Goal: Task Accomplishment & Management: Manage account settings

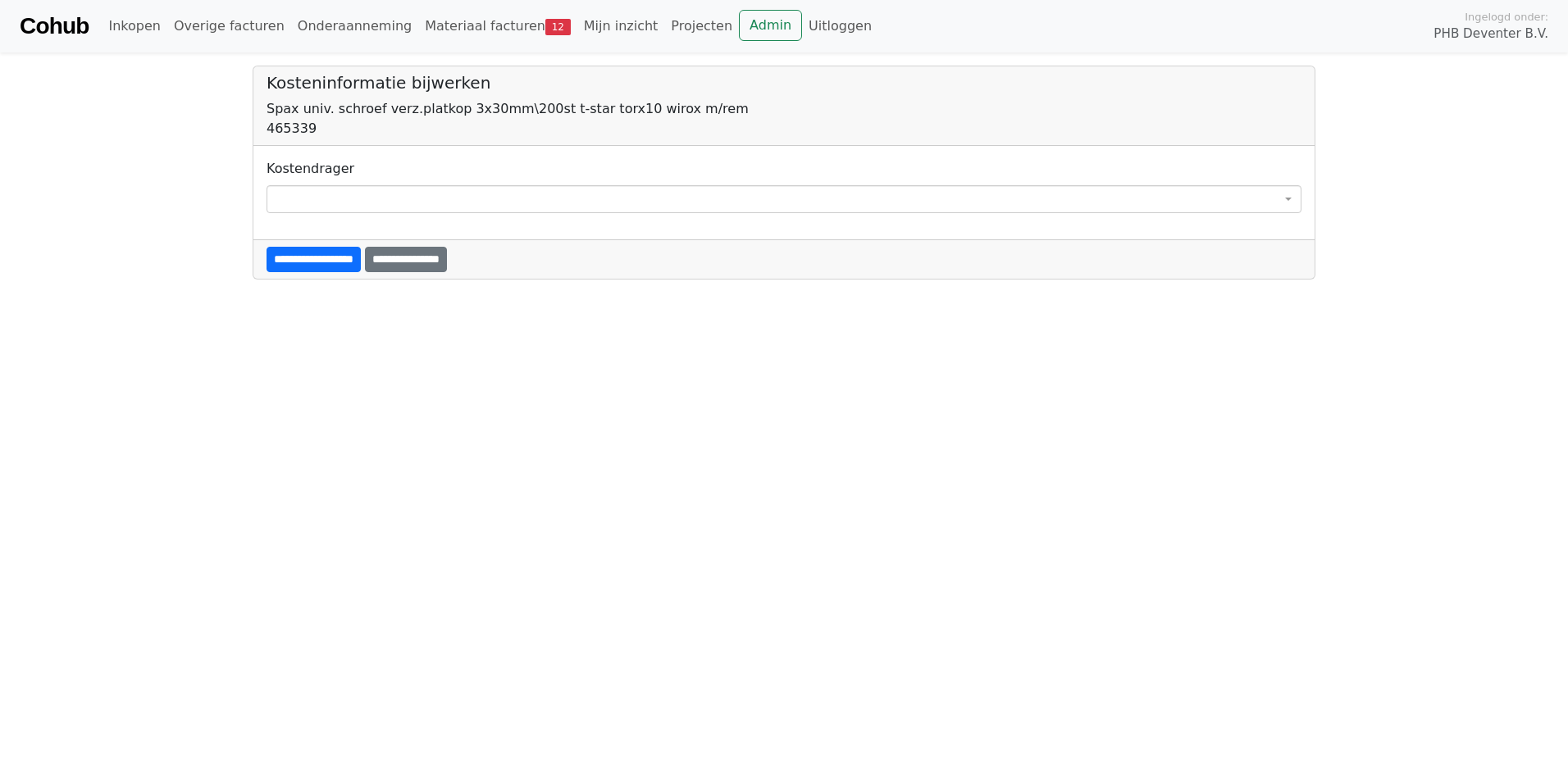
click at [317, 200] on span at bounding box center [784, 200] width 1035 height 28
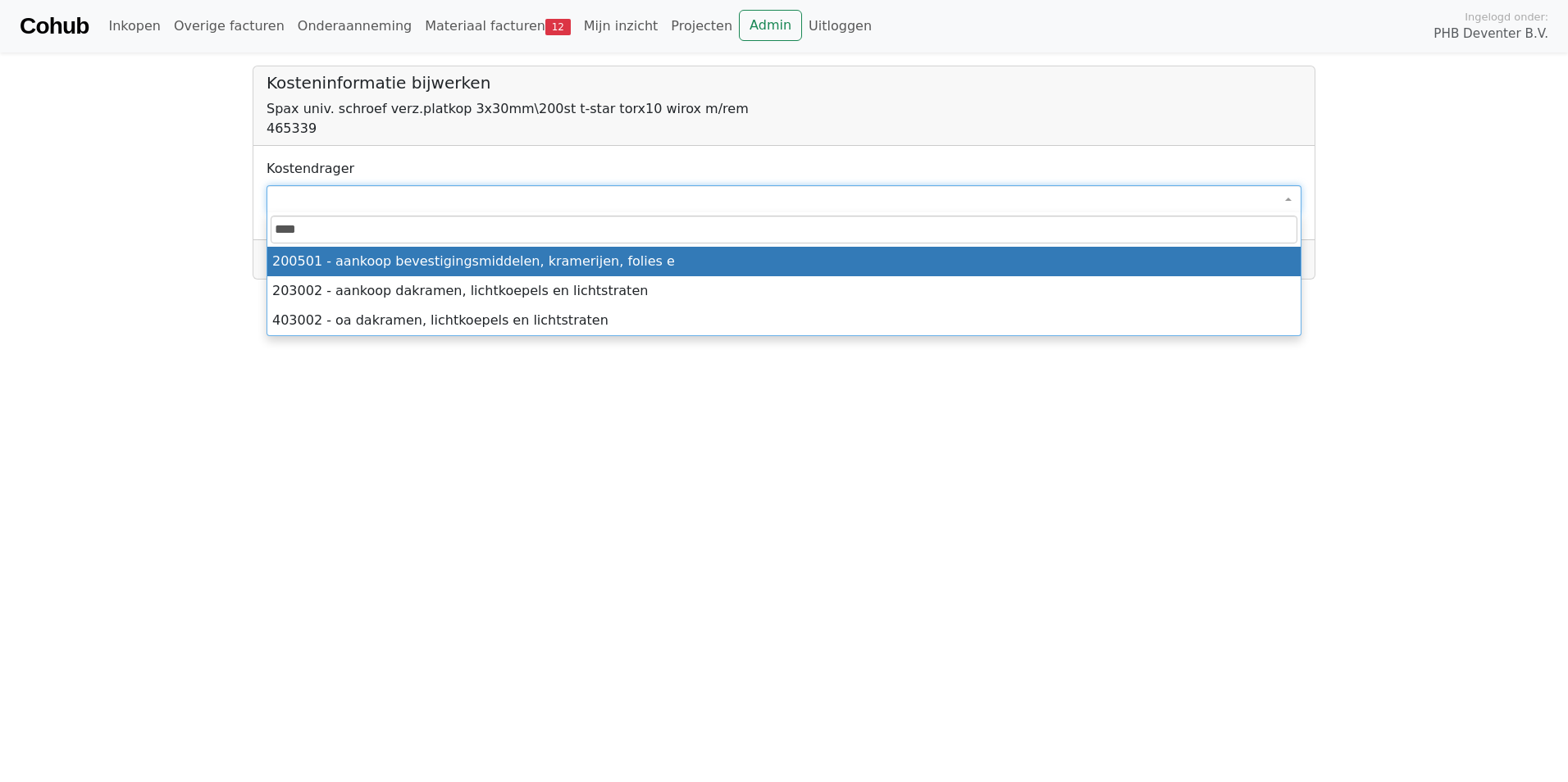
type input "****"
select select "****"
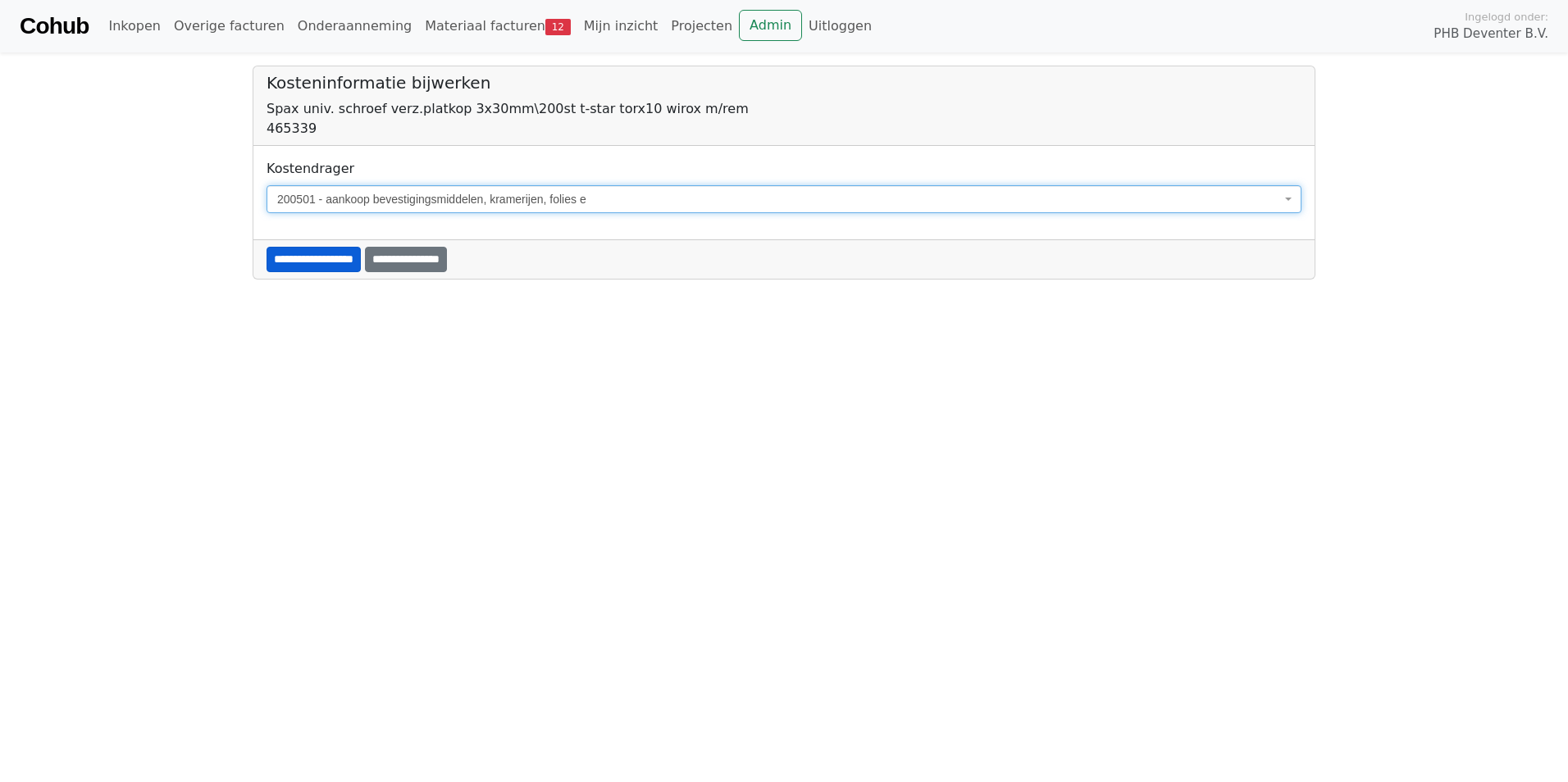
click at [325, 262] on input "**********" at bounding box center [314, 259] width 94 height 26
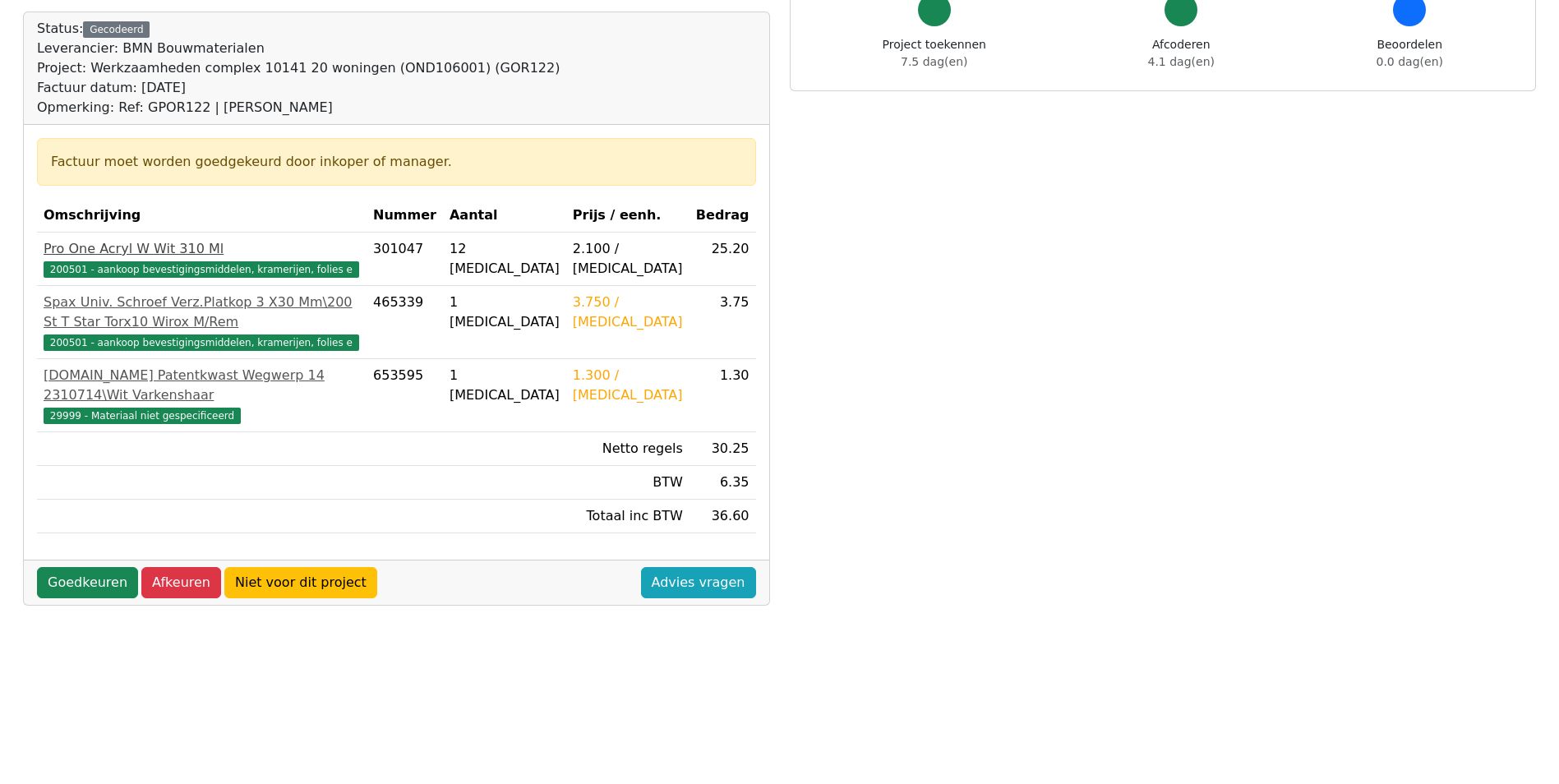
scroll to position [247, 0]
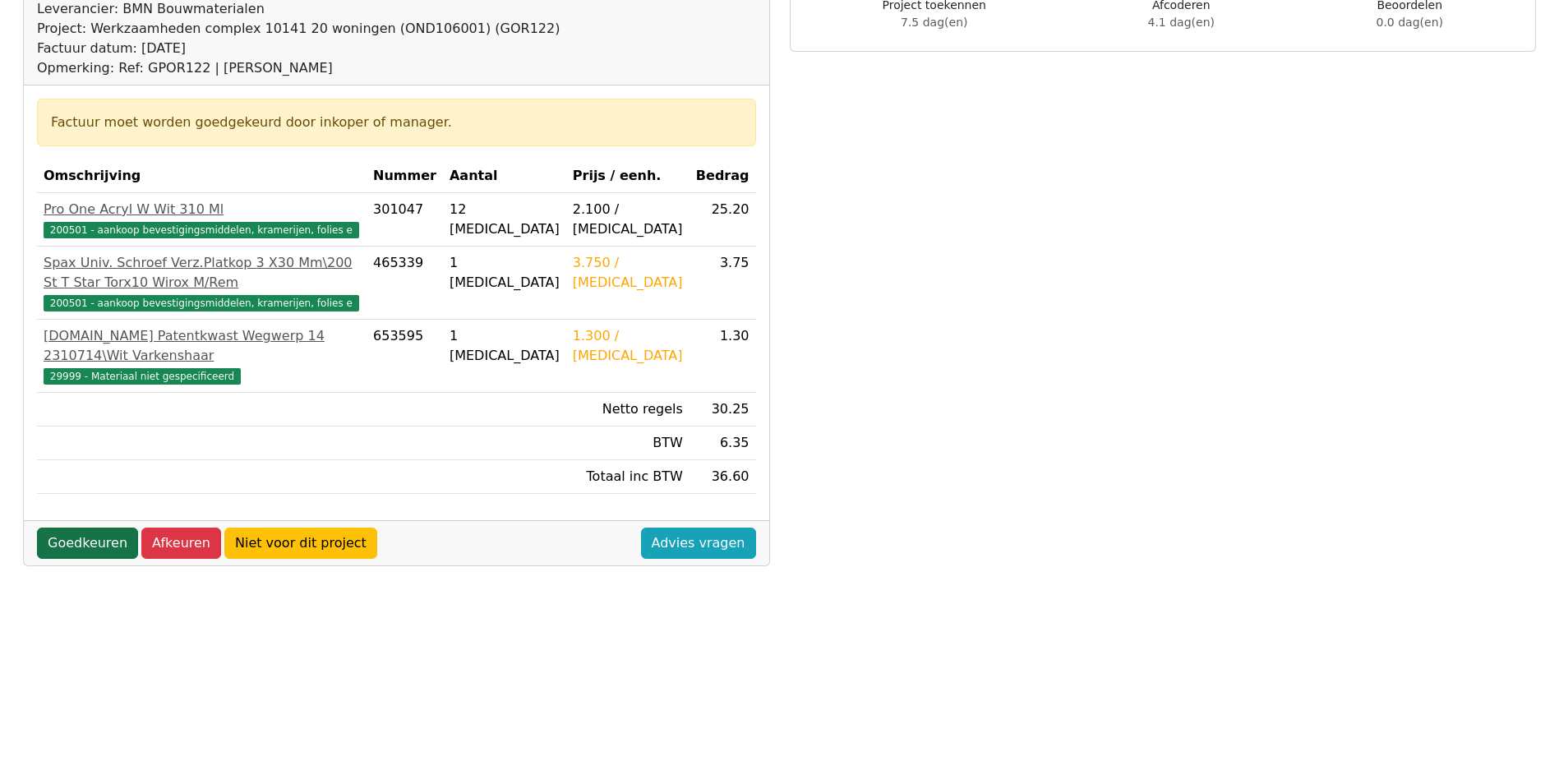
click at [102, 544] on link "Goedkeuren" at bounding box center [88, 543] width 101 height 32
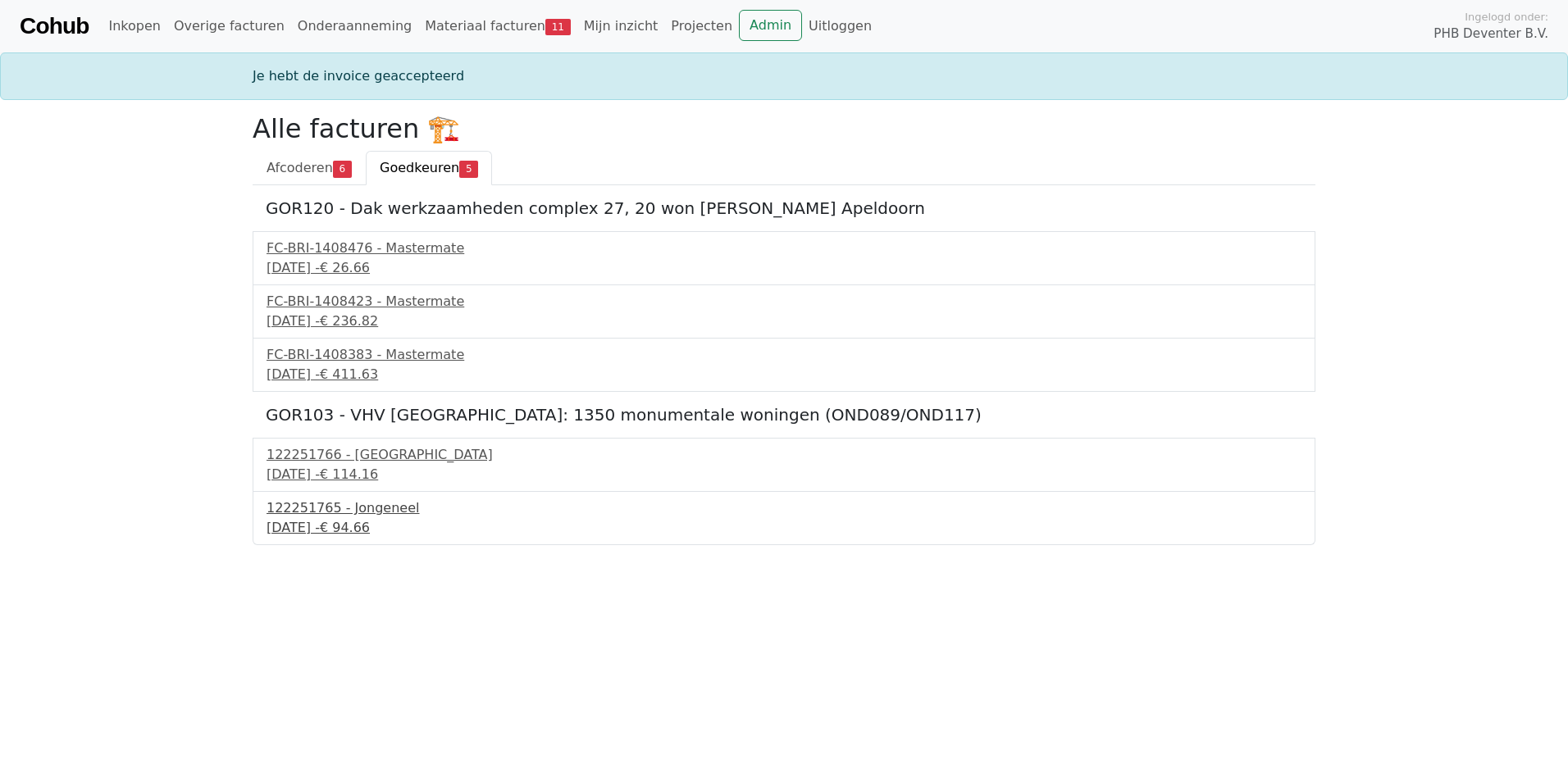
click at [322, 511] on div "122251765 - Jongeneel" at bounding box center [784, 509] width 1035 height 20
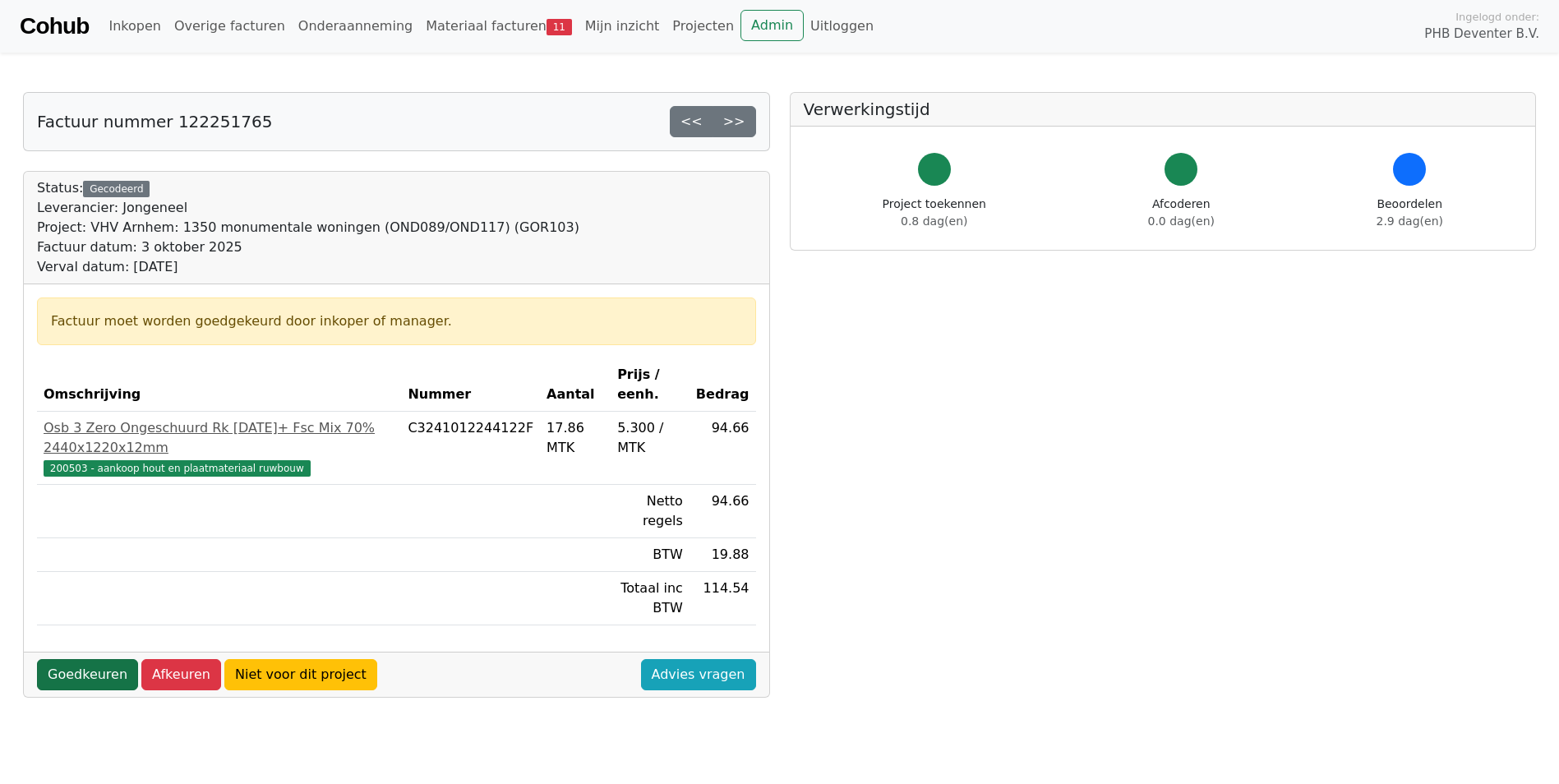
click at [83, 659] on link "Goedkeuren" at bounding box center [88, 675] width 101 height 32
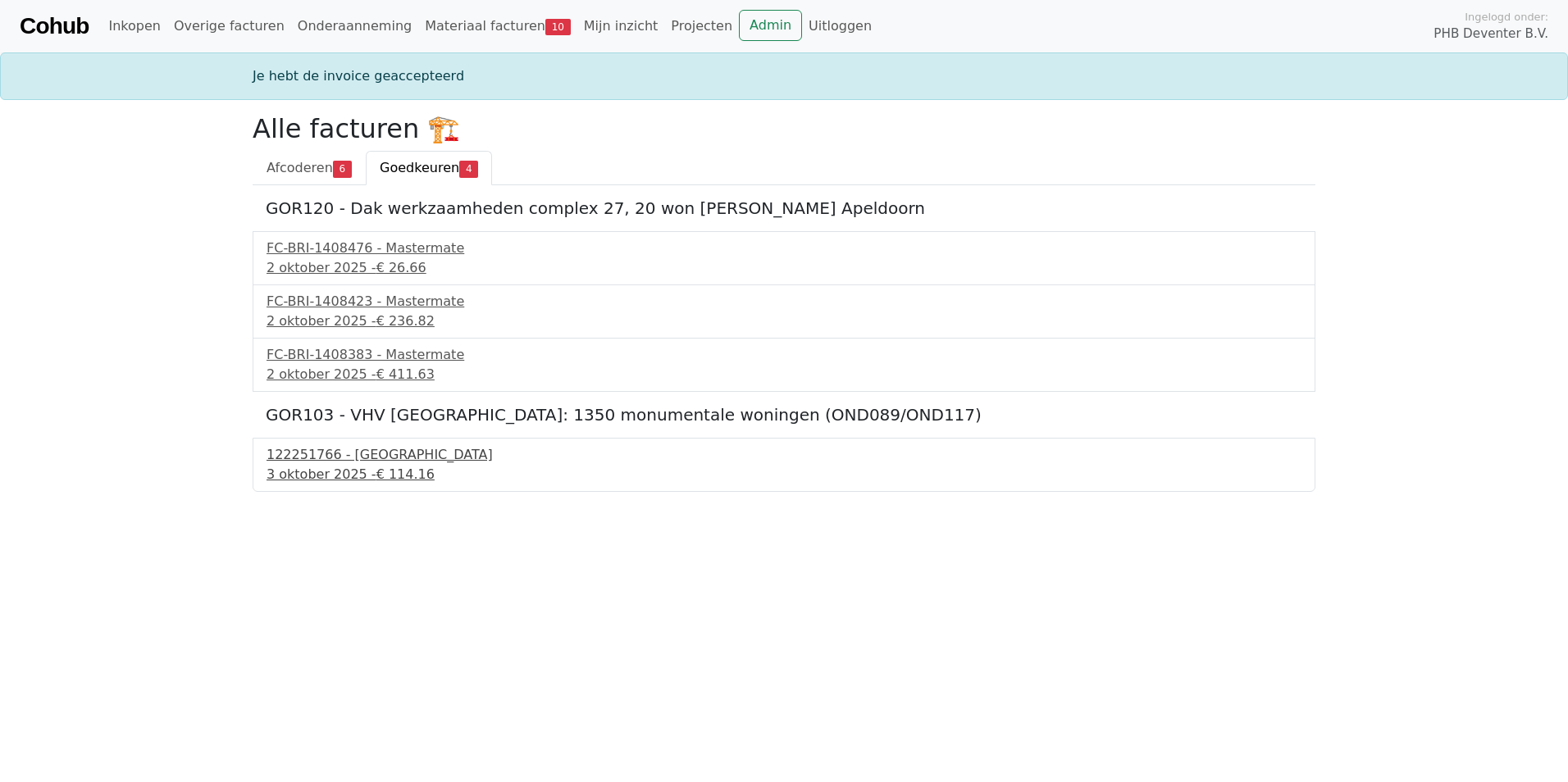
click at [307, 464] on div "122251766 - [GEOGRAPHIC_DATA]" at bounding box center [784, 455] width 1035 height 20
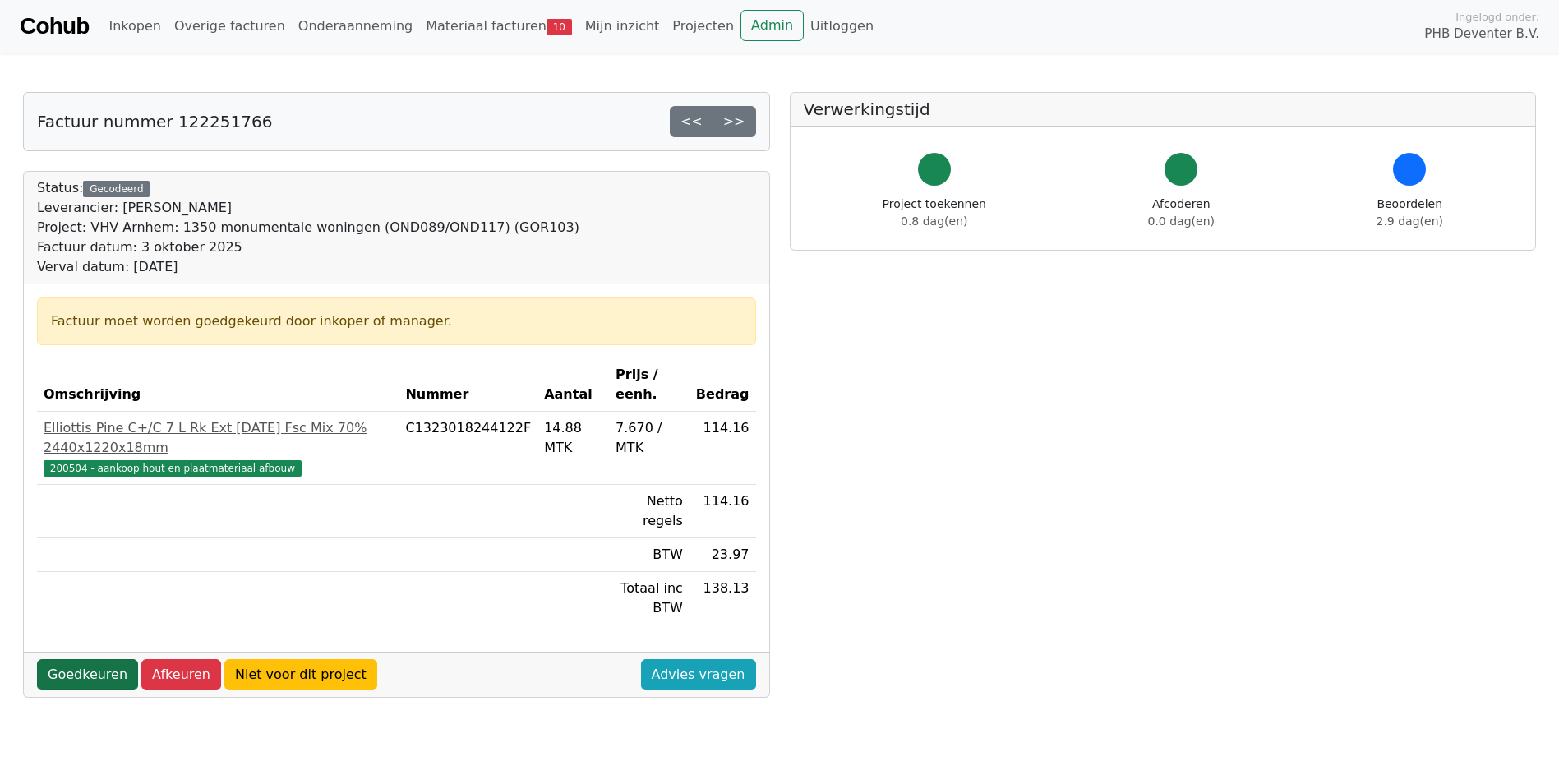
click at [80, 659] on link "Goedkeuren" at bounding box center [88, 675] width 101 height 32
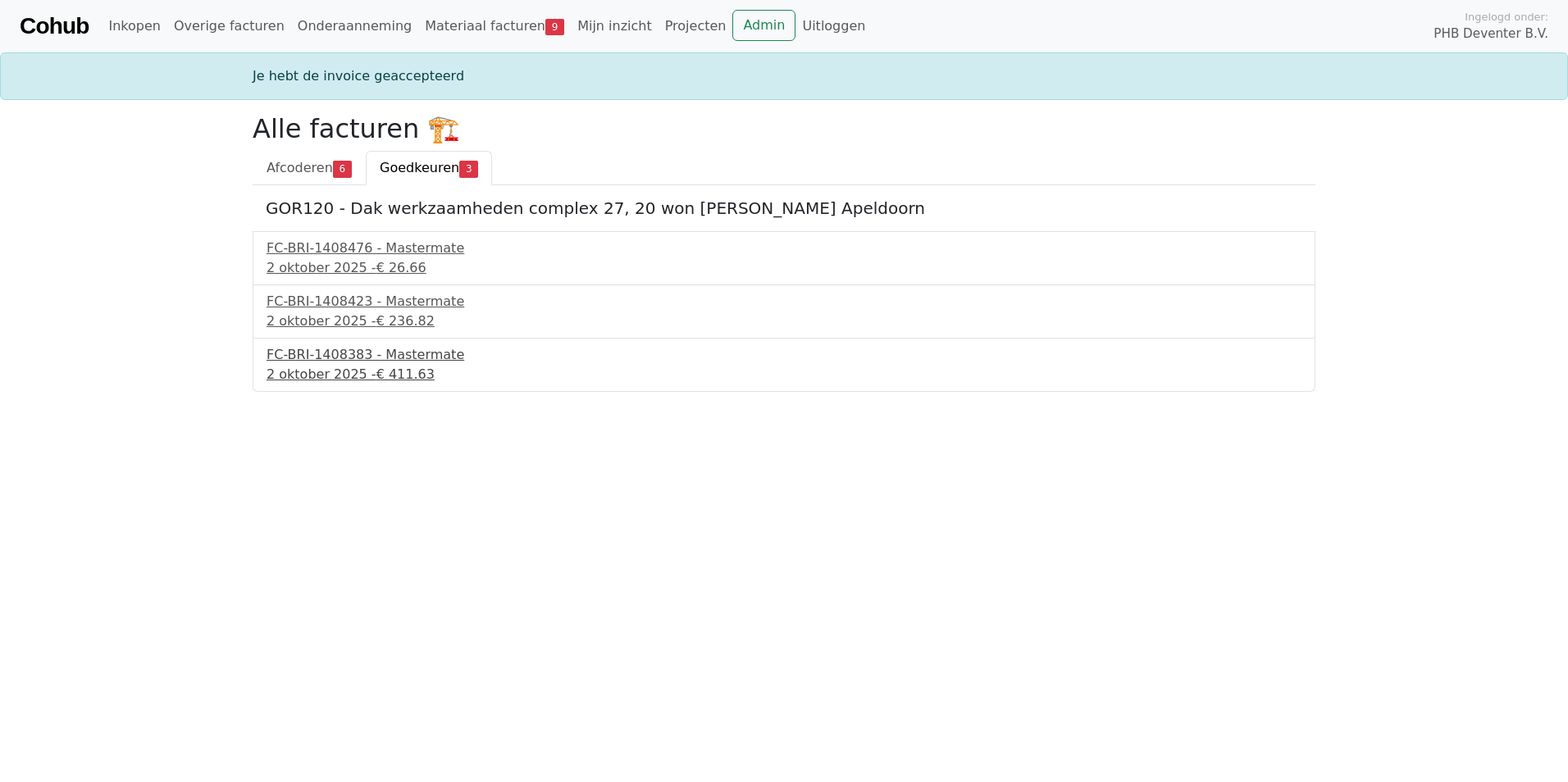
click at [360, 365] on div "2 oktober 2025 - € 411.63" at bounding box center [784, 374] width 1035 height 20
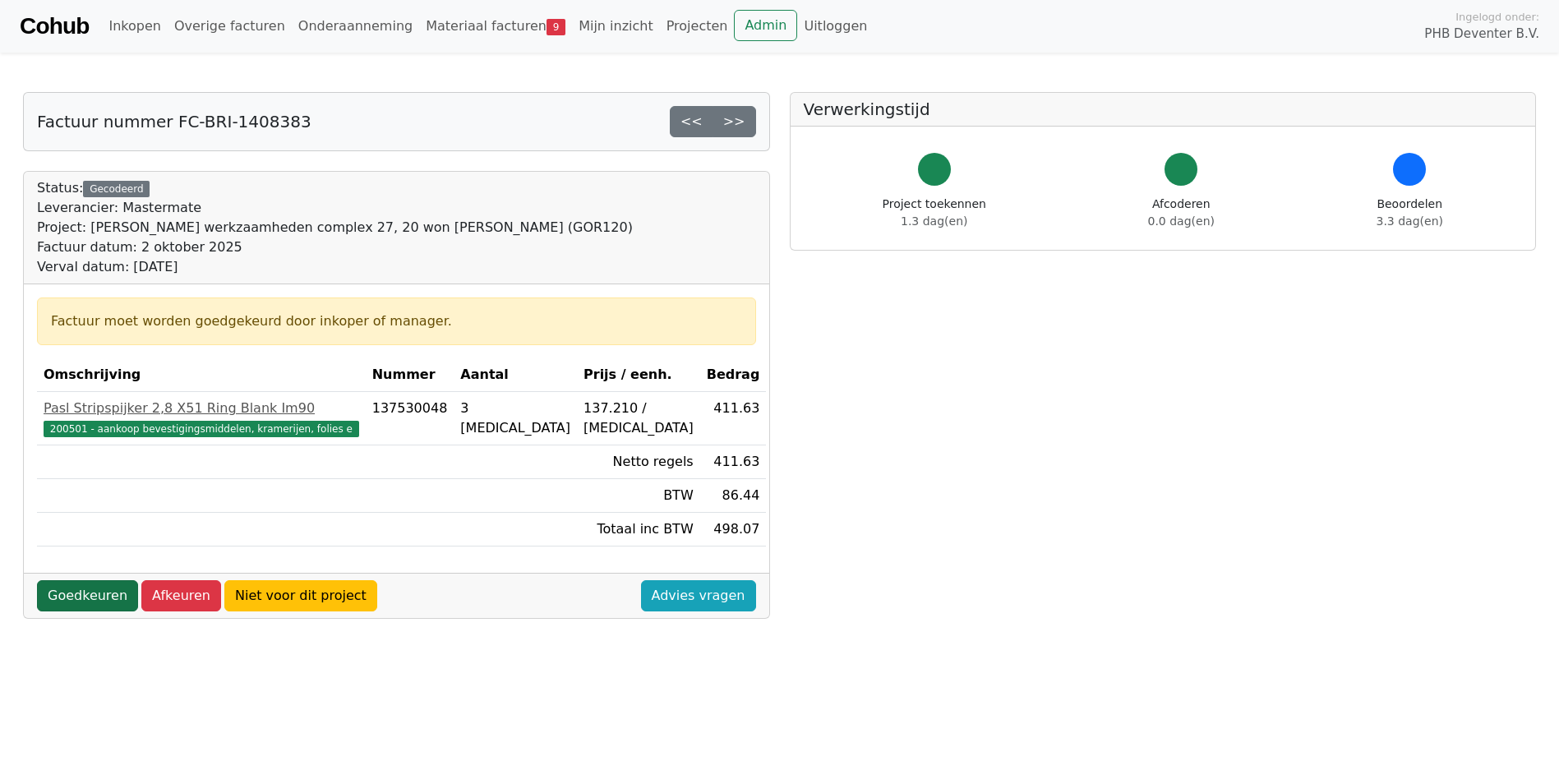
click at [105, 595] on link "Goedkeuren" at bounding box center [88, 596] width 101 height 32
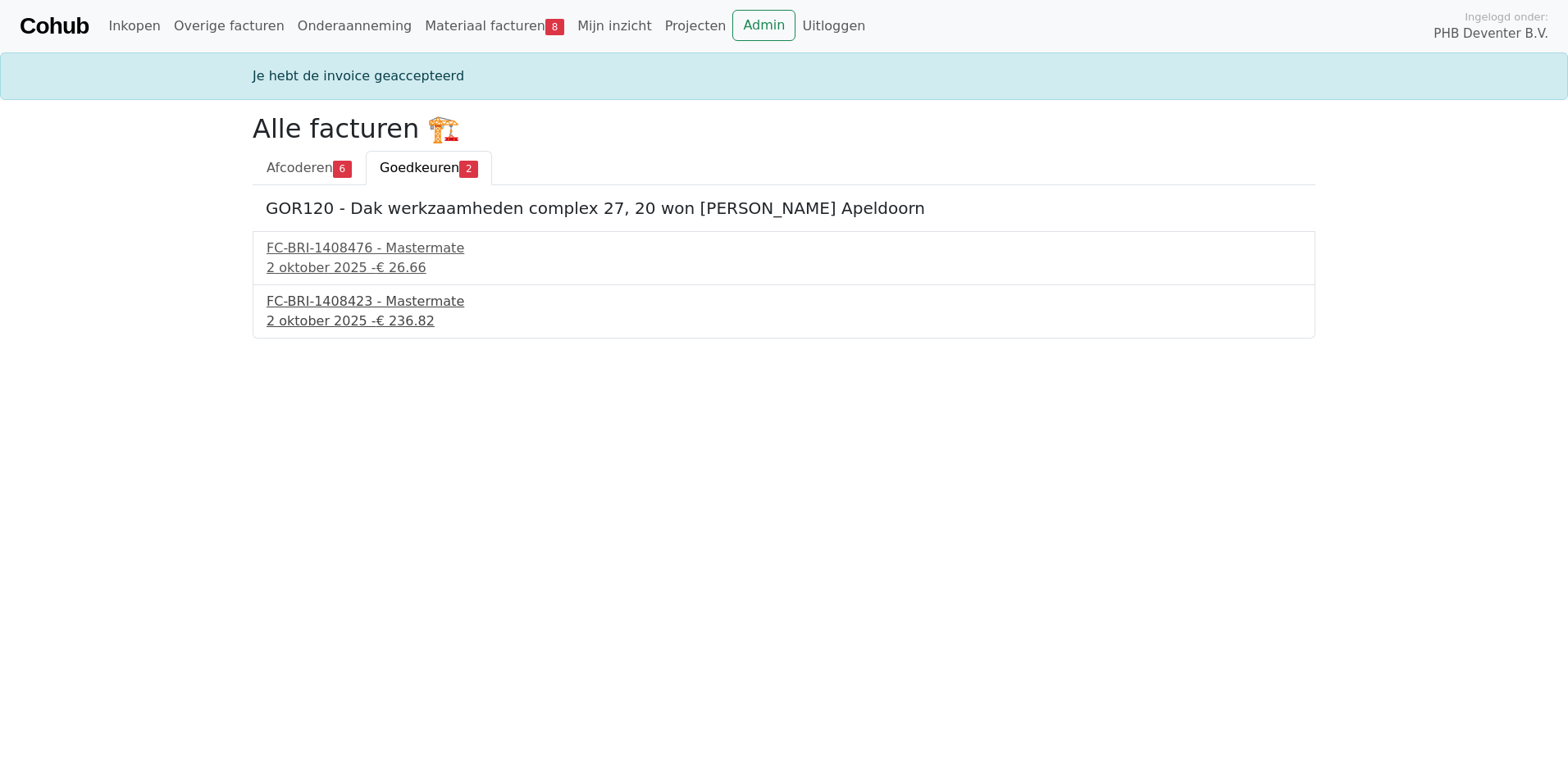
click at [337, 316] on div "[DATE] - € 236.82" at bounding box center [784, 321] width 1035 height 20
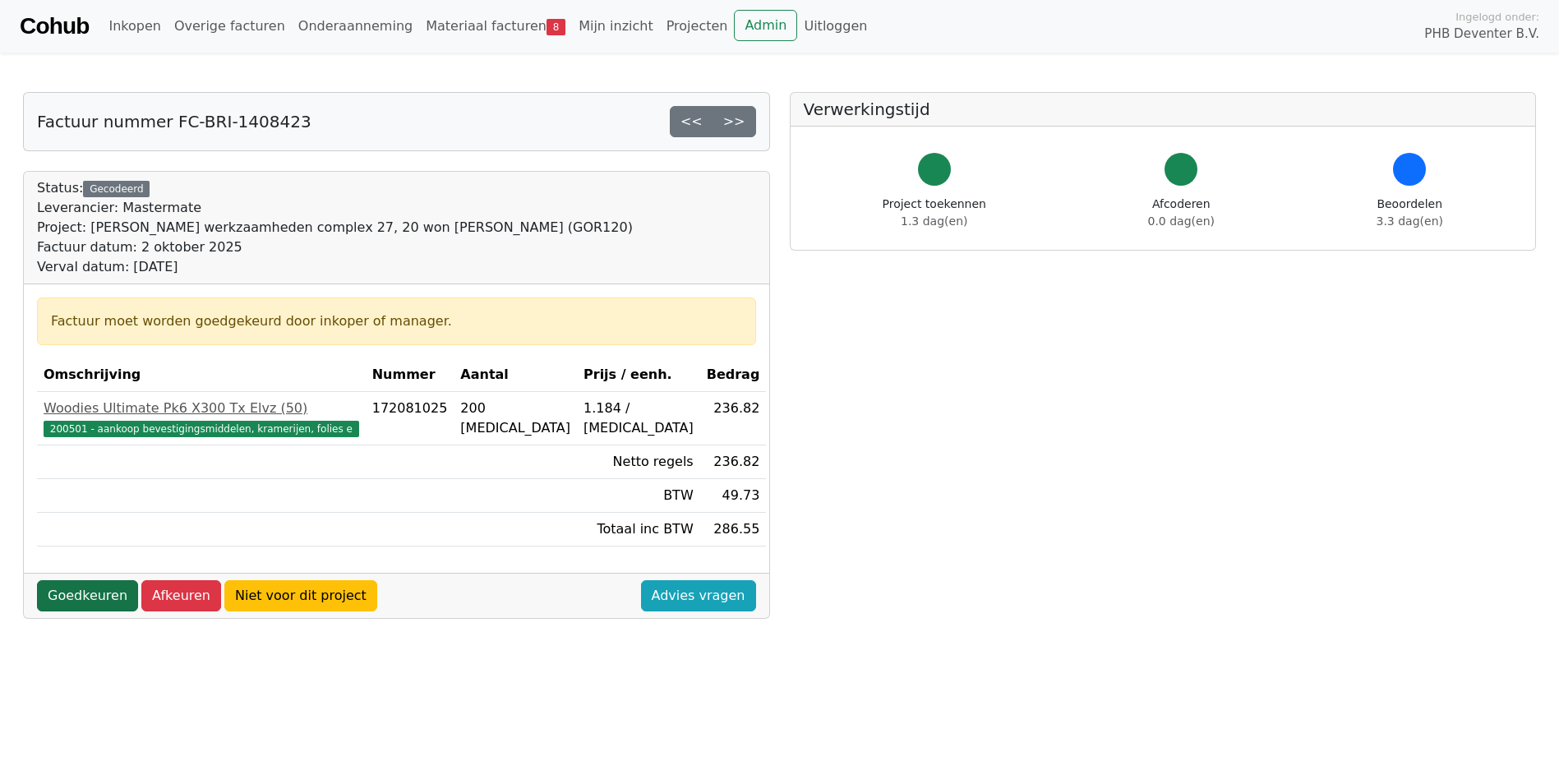
click at [86, 595] on link "Goedkeuren" at bounding box center [88, 596] width 101 height 32
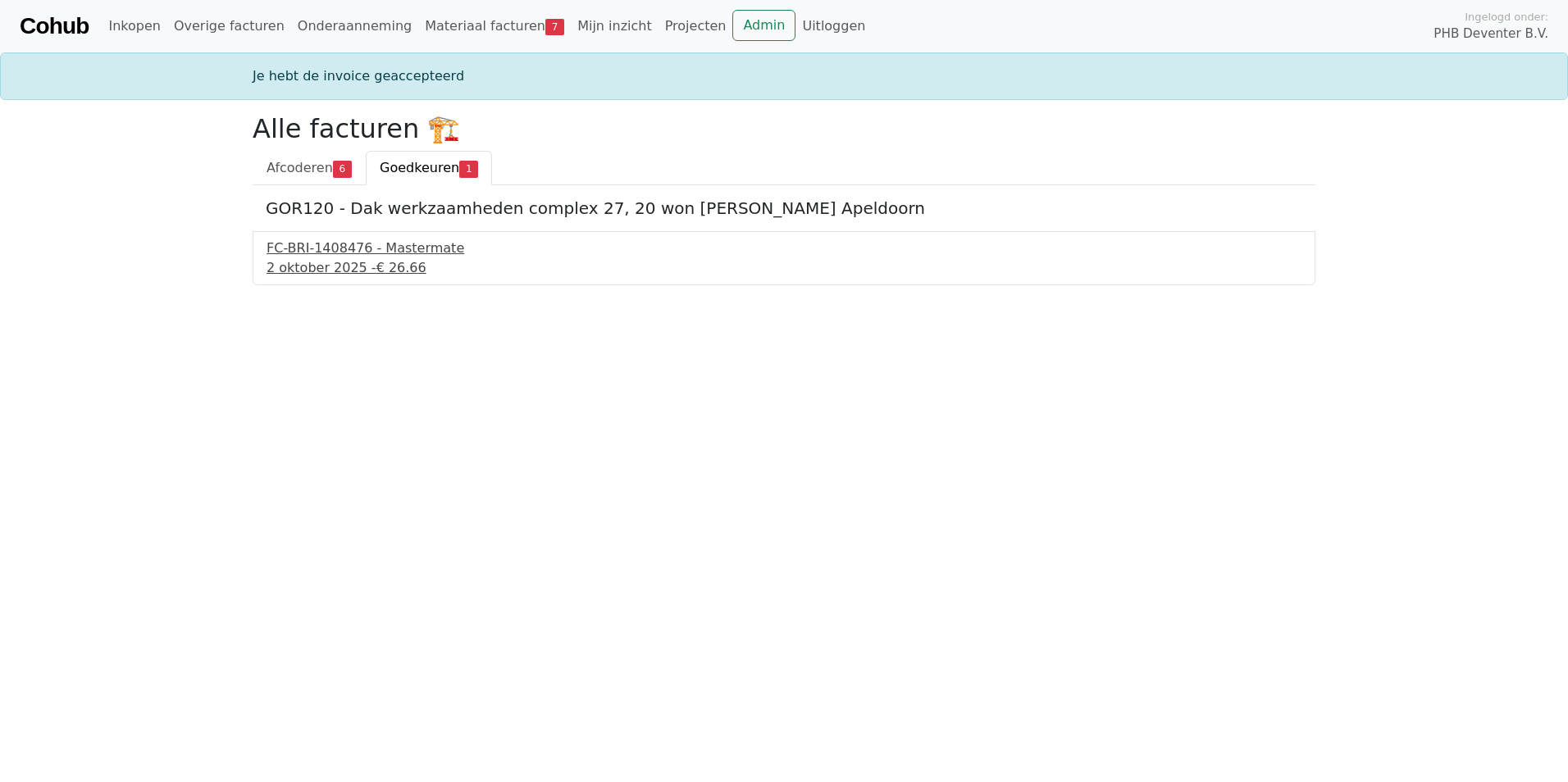
click at [344, 255] on div "FC-BRI-1408476 - Mastermate" at bounding box center [784, 249] width 1035 height 20
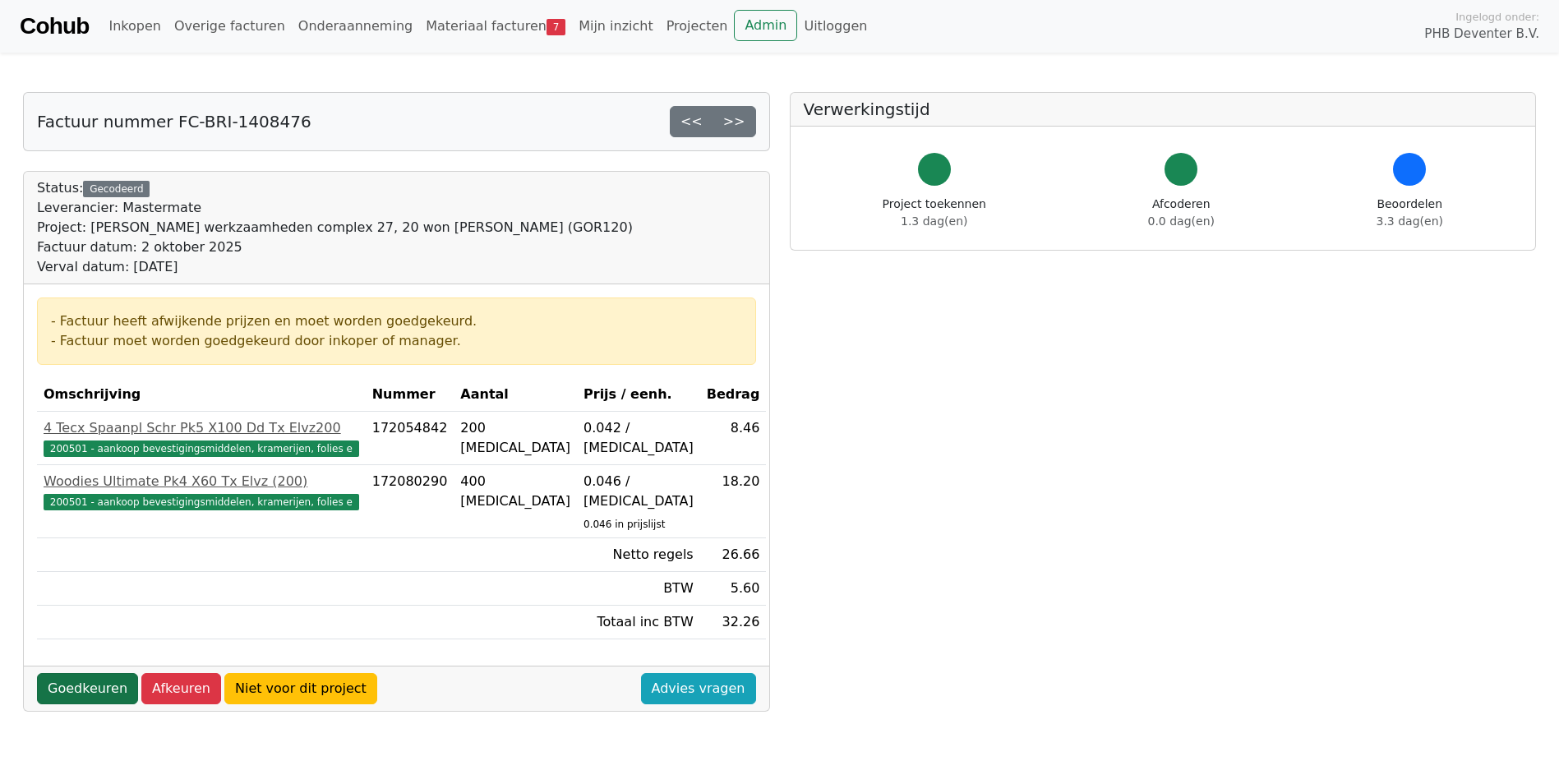
click at [74, 673] on link "Goedkeuren" at bounding box center [88, 688] width 101 height 32
